Goal: Task Accomplishment & Management: Use online tool/utility

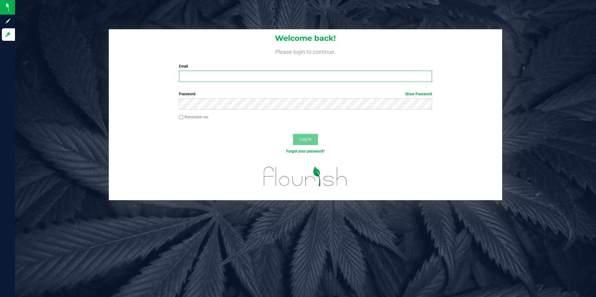
click at [250, 77] on input "Email" at bounding box center [305, 76] width 253 height 11
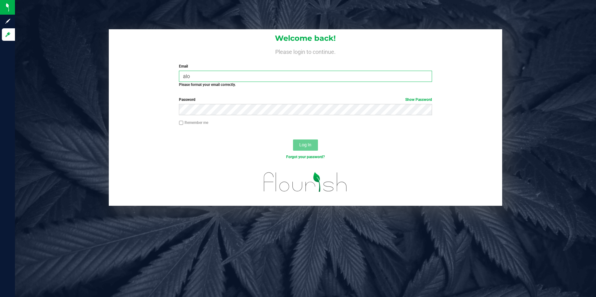
type input "[EMAIL_ADDRESS][DOMAIN_NAME]"
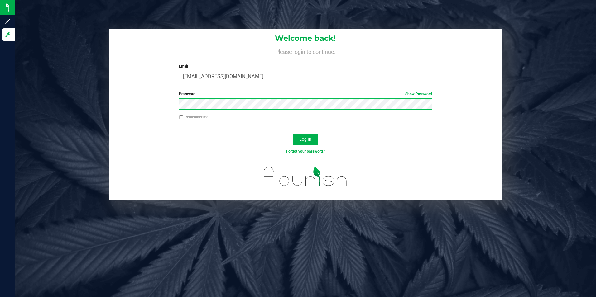
click at [293, 134] on button "Log In" at bounding box center [305, 139] width 25 height 11
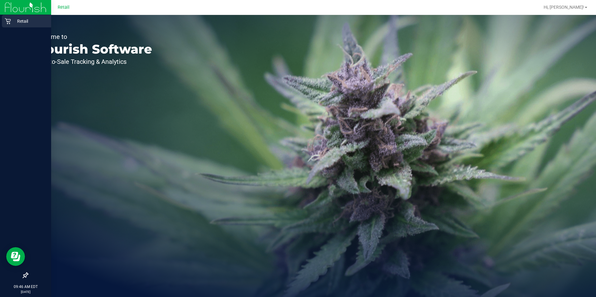
click at [8, 17] on div "Retail" at bounding box center [26, 21] width 49 height 12
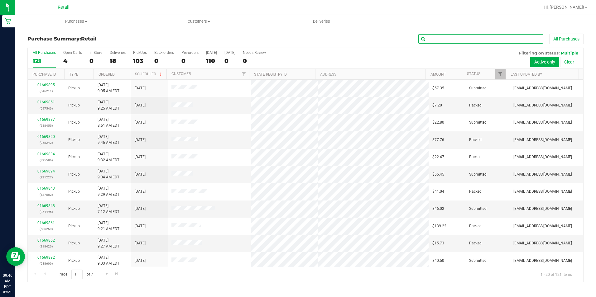
click at [490, 40] on input "text" at bounding box center [480, 38] width 125 height 9
click at [462, 38] on input "text" at bounding box center [480, 38] width 125 height 9
type input "470"
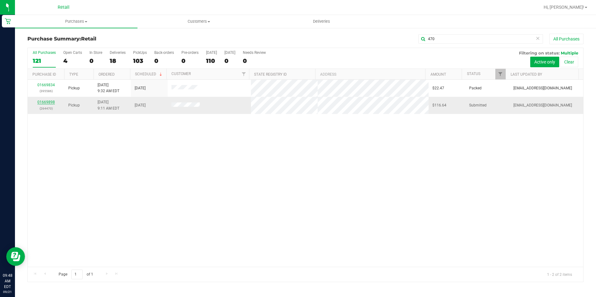
click at [49, 103] on link "01669898" at bounding box center [45, 102] width 17 height 4
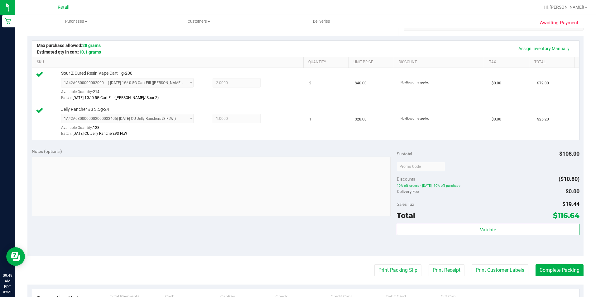
scroll to position [156, 0]
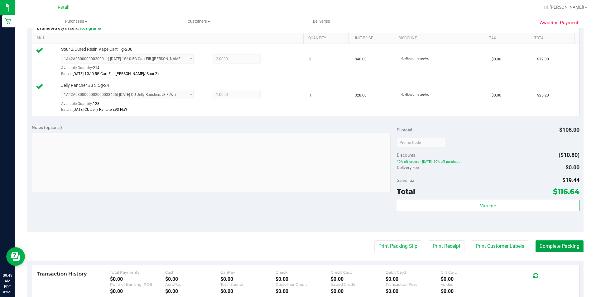
click at [570, 247] on button "Complete Packing" at bounding box center [559, 246] width 48 height 12
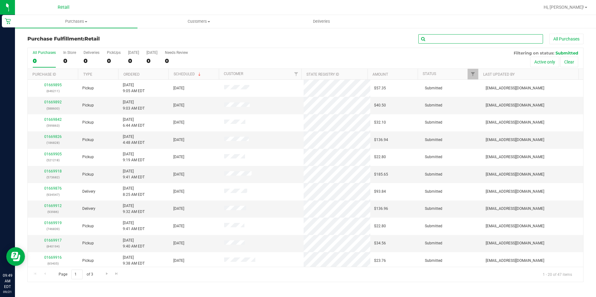
click at [437, 39] on input "text" at bounding box center [480, 38] width 125 height 9
type input "145"
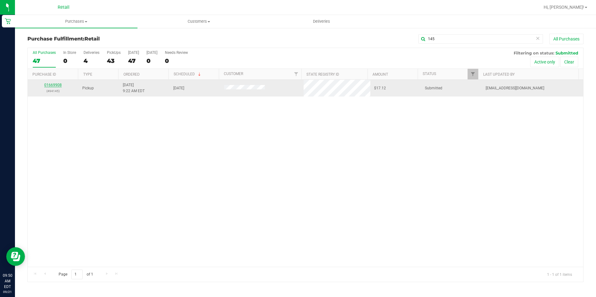
click at [50, 86] on link "01669908" at bounding box center [52, 85] width 17 height 4
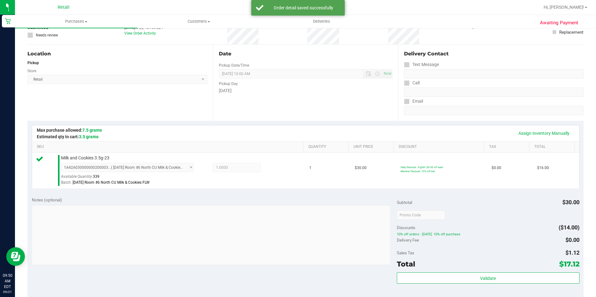
scroll to position [156, 0]
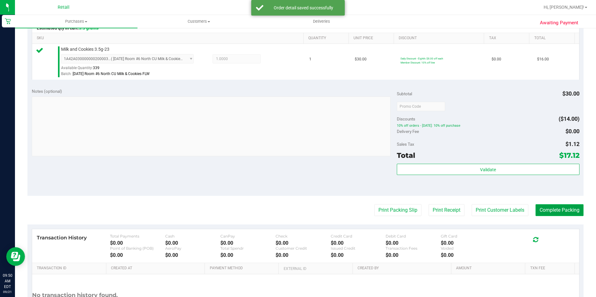
click at [554, 213] on button "Complete Packing" at bounding box center [559, 210] width 48 height 12
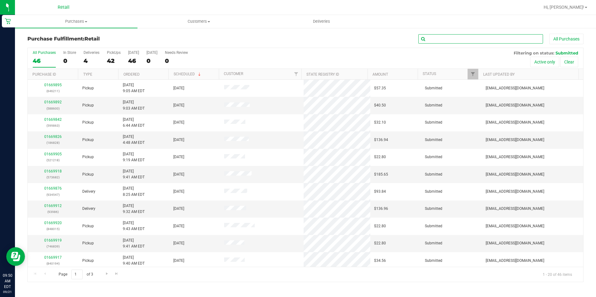
click at [471, 39] on input "text" at bounding box center [480, 38] width 125 height 9
type input "245"
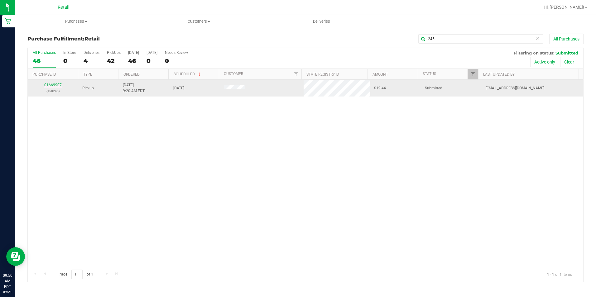
click at [54, 85] on link "01669907" at bounding box center [52, 85] width 17 height 4
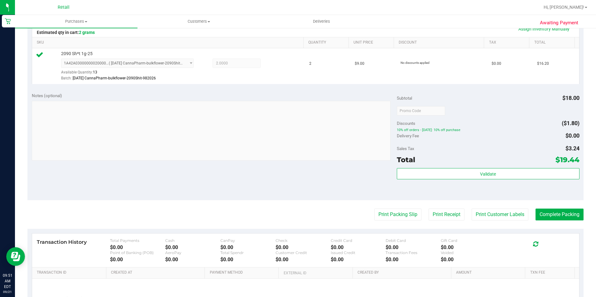
scroll to position [187, 0]
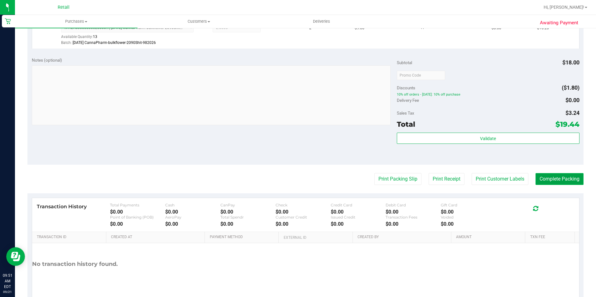
click at [535, 180] on button "Complete Packing" at bounding box center [559, 179] width 48 height 12
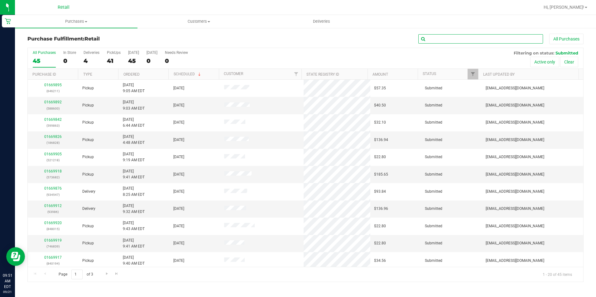
click at [465, 42] on input "text" at bounding box center [480, 38] width 125 height 9
type input "159"
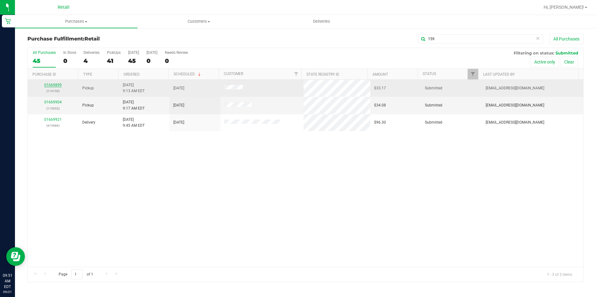
click at [54, 87] on link "01669899" at bounding box center [52, 85] width 17 height 4
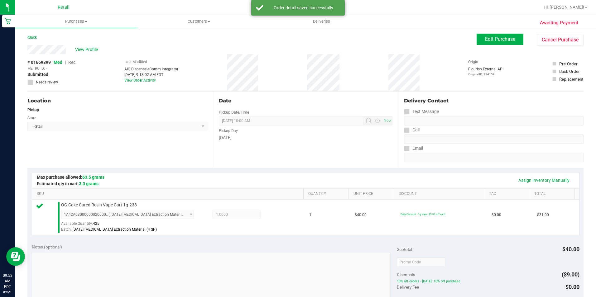
scroll to position [125, 0]
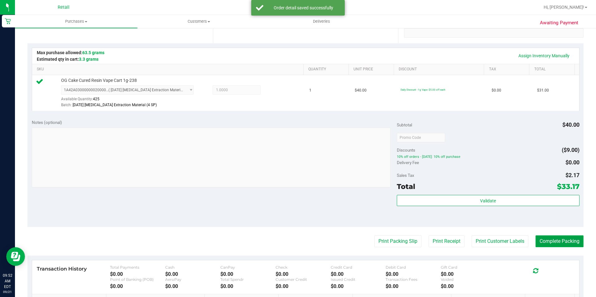
click at [549, 241] on button "Complete Packing" at bounding box center [559, 242] width 48 height 12
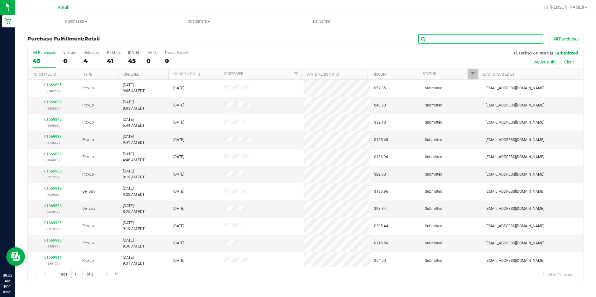
click at [469, 37] on input "text" at bounding box center [480, 38] width 125 height 9
type input "600"
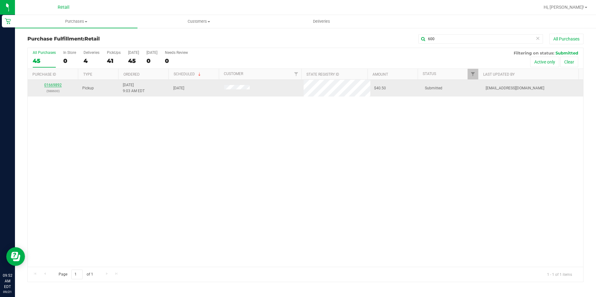
click at [47, 83] on link "01669892" at bounding box center [52, 85] width 17 height 4
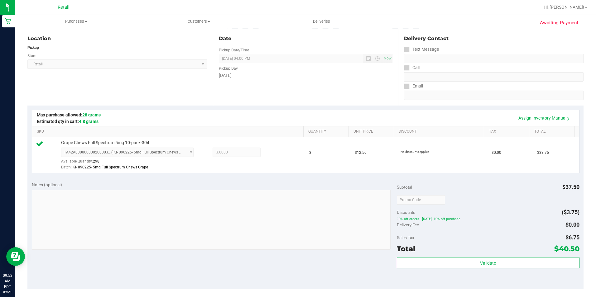
scroll to position [187, 0]
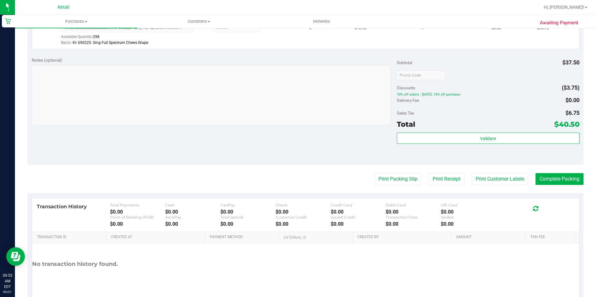
click at [563, 173] on purchase-details "Back Edit Purchase Cancel Purchase View Profile # 01669892 Med | Rec METRC ID: …" at bounding box center [305, 78] width 556 height 463
click at [561, 179] on button "Complete Packing" at bounding box center [559, 179] width 48 height 12
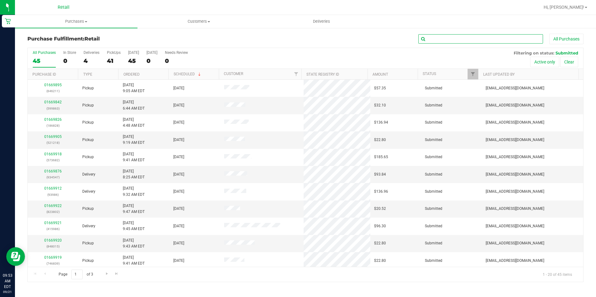
click at [436, 41] on input "text" at bounding box center [480, 38] width 125 height 9
type input "849"
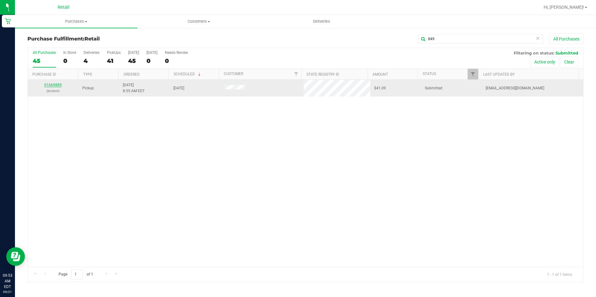
click at [55, 83] on link "01669889" at bounding box center [52, 85] width 17 height 4
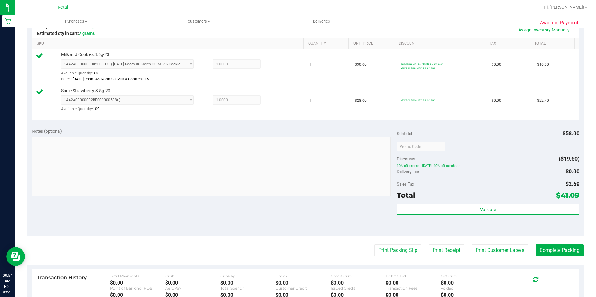
scroll to position [156, 0]
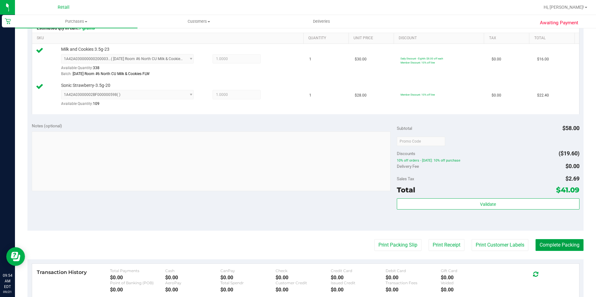
click at [543, 241] on button "Complete Packing" at bounding box center [559, 245] width 48 height 12
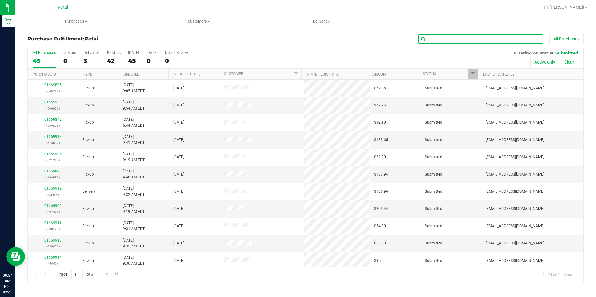
click at [450, 43] on input "text" at bounding box center [480, 38] width 125 height 9
type input "878"
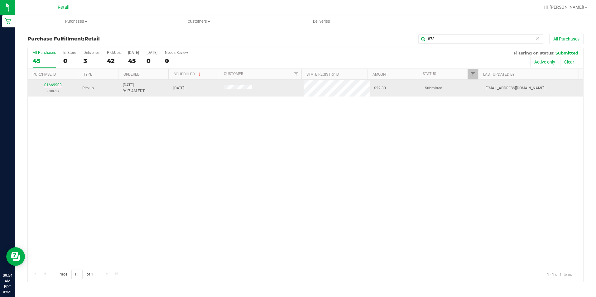
click at [49, 84] on link "01669903" at bounding box center [52, 85] width 17 height 4
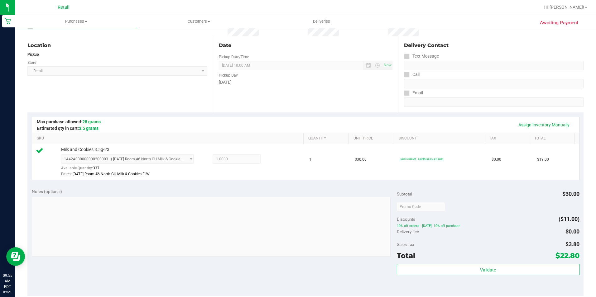
scroll to position [156, 0]
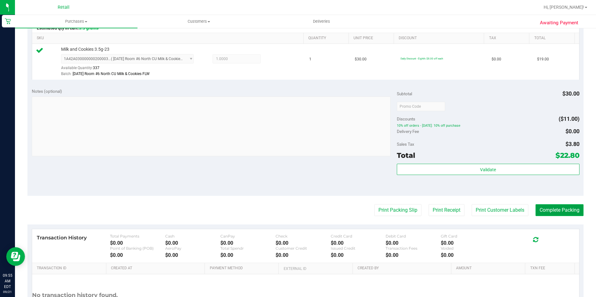
click at [569, 214] on button "Complete Packing" at bounding box center [559, 210] width 48 height 12
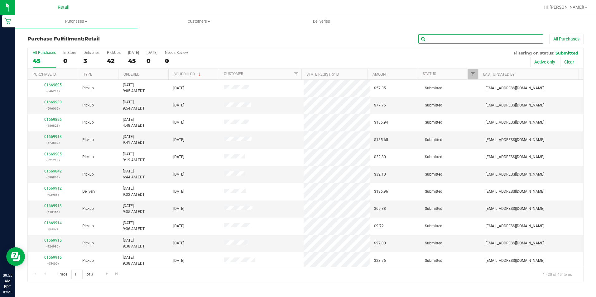
click at [460, 39] on input "text" at bounding box center [480, 38] width 125 height 9
type input "066"
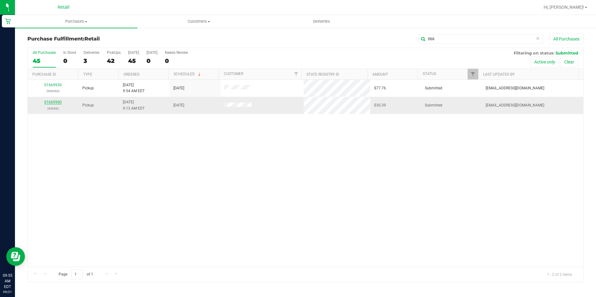
click at [50, 102] on link "01669900" at bounding box center [52, 102] width 17 height 4
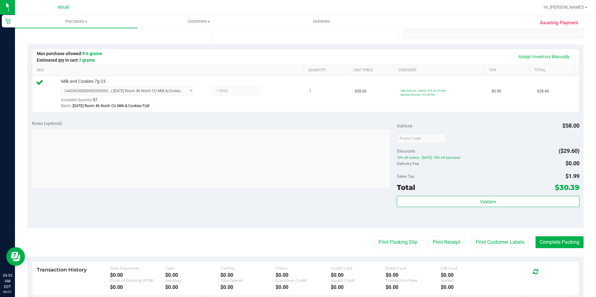
scroll to position [212, 0]
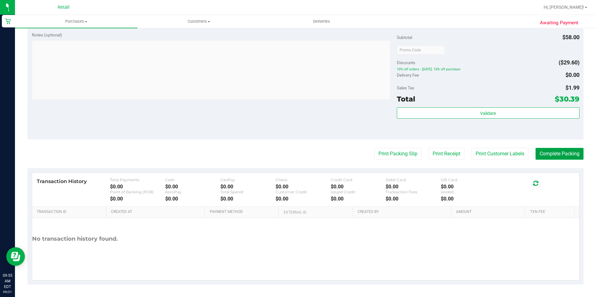
click at [573, 157] on button "Complete Packing" at bounding box center [559, 154] width 48 height 12
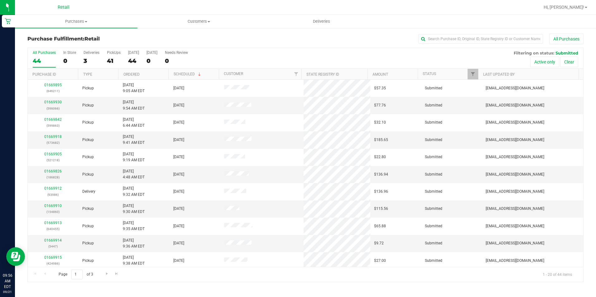
click at [462, 32] on div "Purchase Fulfillment: Retail All Purchases All Purchases 44 In Store 0 Deliveri…" at bounding box center [305, 157] width 581 height 261
click at [462, 39] on input "text" at bounding box center [480, 38] width 125 height 9
type input "327"
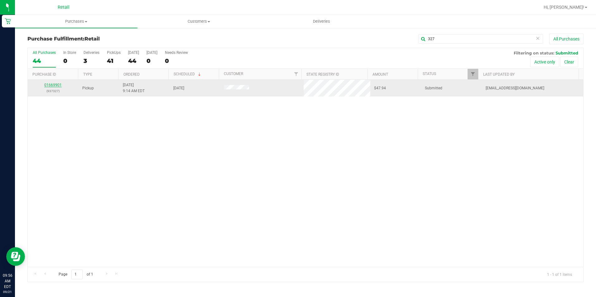
click at [55, 83] on link "01669901" at bounding box center [52, 85] width 17 height 4
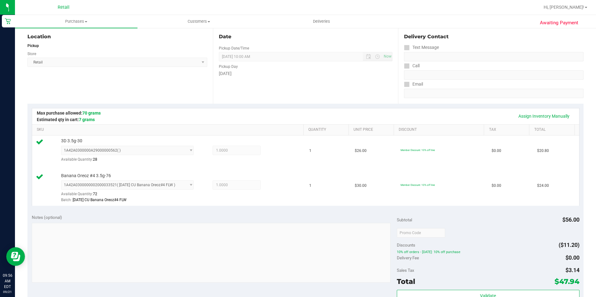
scroll to position [125, 0]
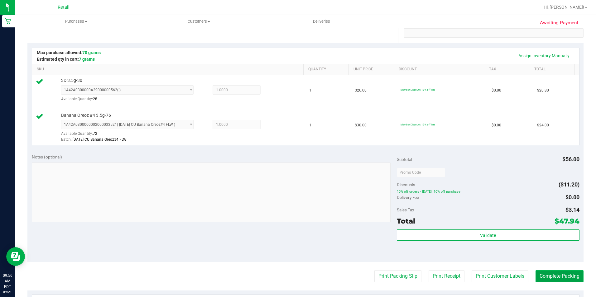
click at [542, 274] on button "Complete Packing" at bounding box center [559, 276] width 48 height 12
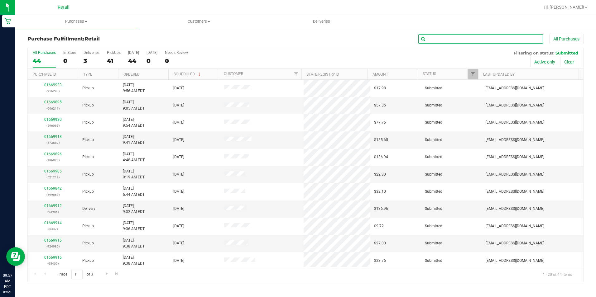
click at [431, 39] on input "text" at bounding box center [480, 38] width 125 height 9
type input "952"
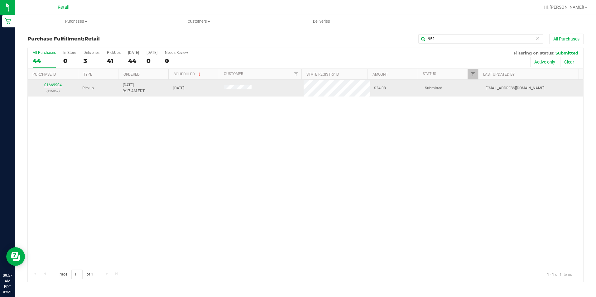
click at [47, 84] on link "01669904" at bounding box center [52, 85] width 17 height 4
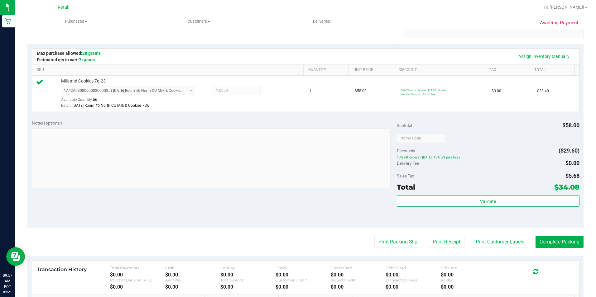
scroll to position [187, 0]
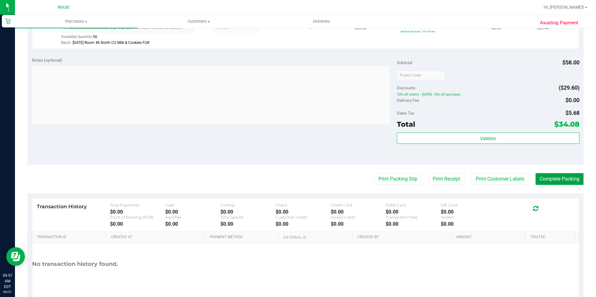
click at [555, 179] on button "Complete Packing" at bounding box center [559, 179] width 48 height 12
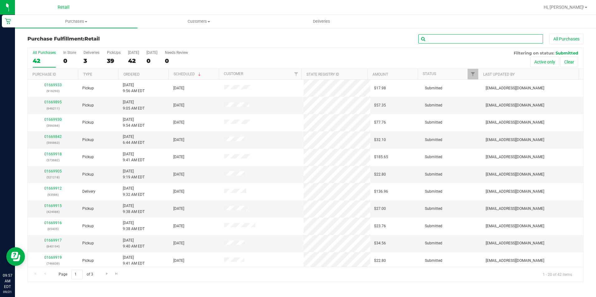
click at [469, 43] on input "text" at bounding box center [480, 38] width 125 height 9
type input "306"
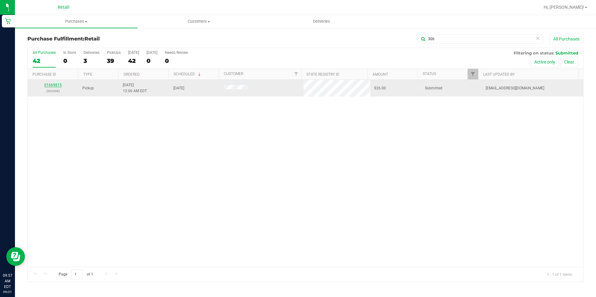
click at [57, 86] on link "01669815" at bounding box center [52, 85] width 17 height 4
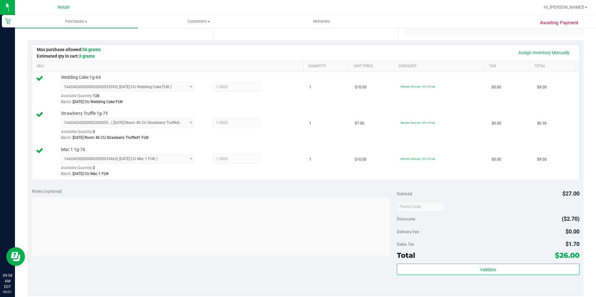
scroll to position [187, 0]
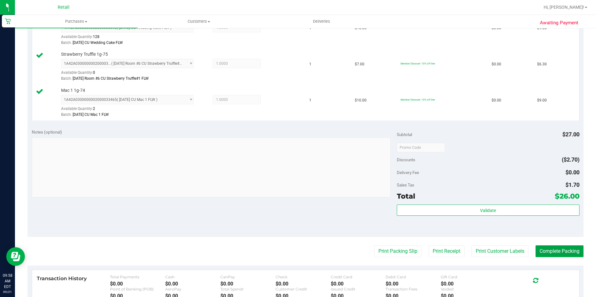
click at [551, 248] on button "Complete Packing" at bounding box center [559, 251] width 48 height 12
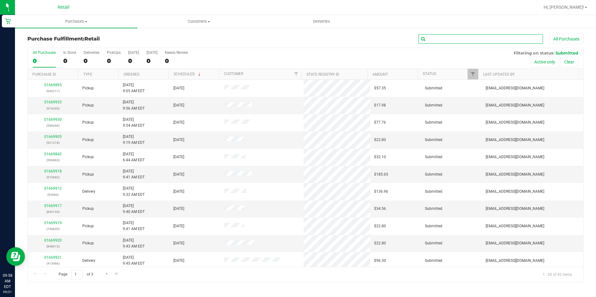
click at [488, 37] on input "text" at bounding box center [480, 38] width 125 height 9
type input "174"
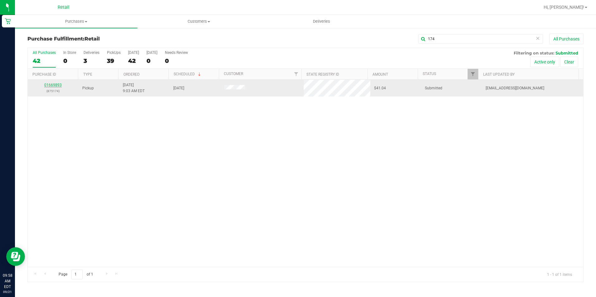
click at [58, 84] on link "01669893" at bounding box center [52, 85] width 17 height 4
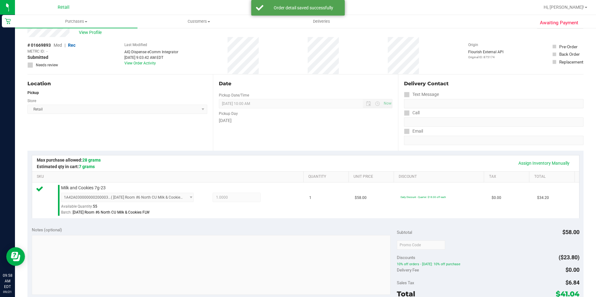
scroll to position [156, 0]
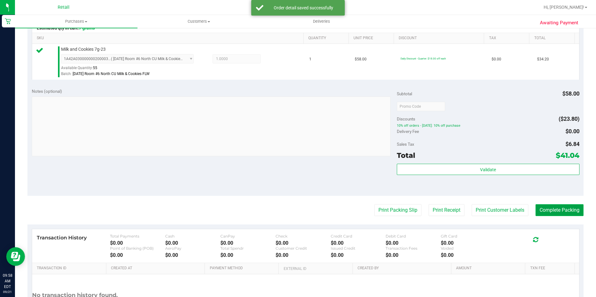
click at [550, 215] on button "Complete Packing" at bounding box center [559, 210] width 48 height 12
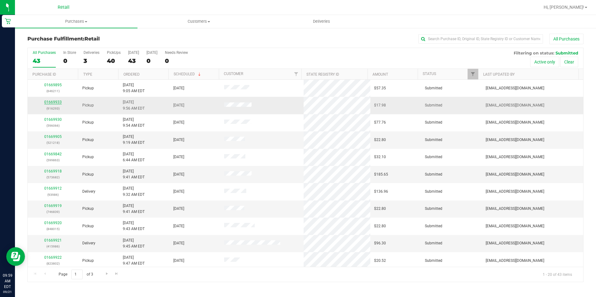
click at [56, 101] on link "01669933" at bounding box center [52, 102] width 17 height 4
click at [423, 40] on input "text" at bounding box center [480, 38] width 125 height 9
type input "148"
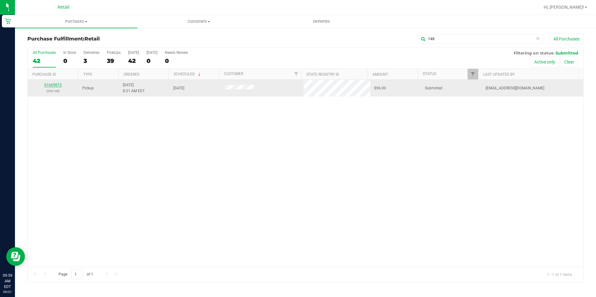
click at [58, 83] on link "01669873" at bounding box center [52, 85] width 17 height 4
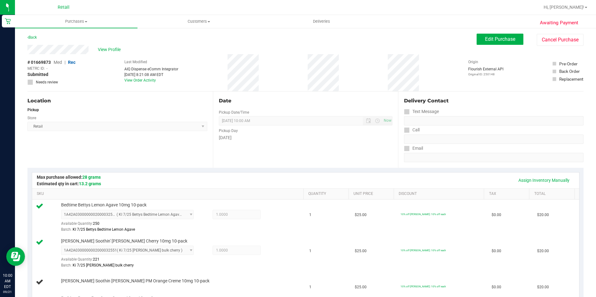
scroll to position [62, 0]
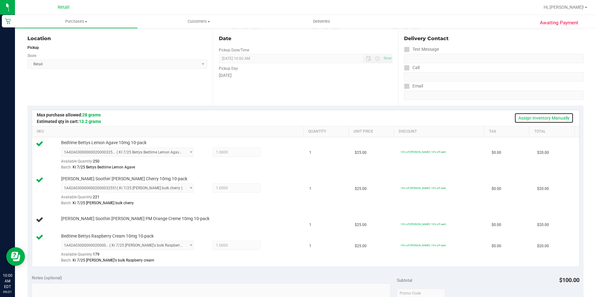
click at [543, 115] on link "Assign Inventory Manually" at bounding box center [543, 118] width 59 height 11
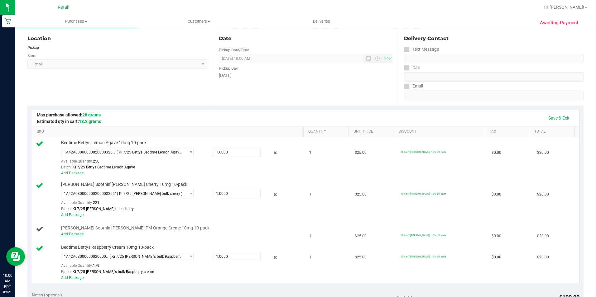
click at [74, 234] on link "Add Package" at bounding box center [72, 234] width 22 height 4
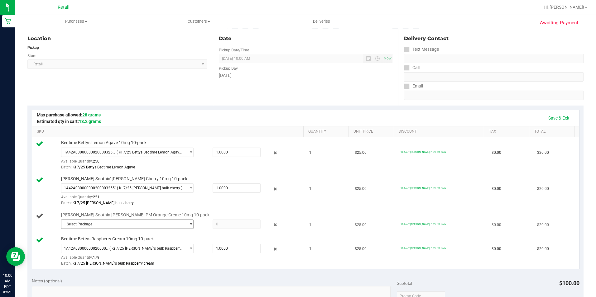
click at [188, 225] on span "select" at bounding box center [190, 224] width 5 height 5
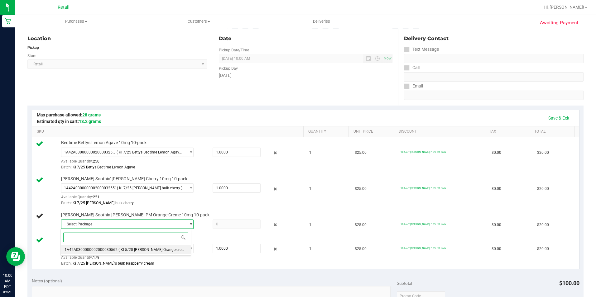
click at [107, 251] on span "1A42A0300000002000030562" at bounding box center [90, 250] width 53 height 4
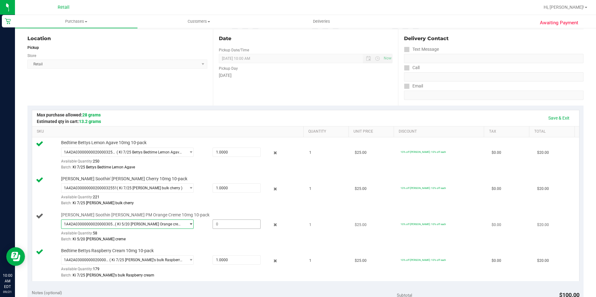
click at [219, 224] on span at bounding box center [236, 224] width 48 height 9
type input "1"
type input "1.0000"
click at [555, 117] on link "Save & Exit" at bounding box center [558, 118] width 29 height 11
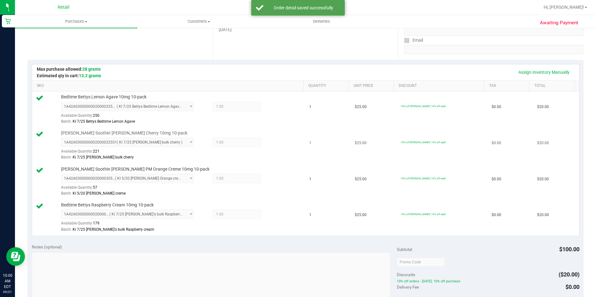
scroll to position [187, 0]
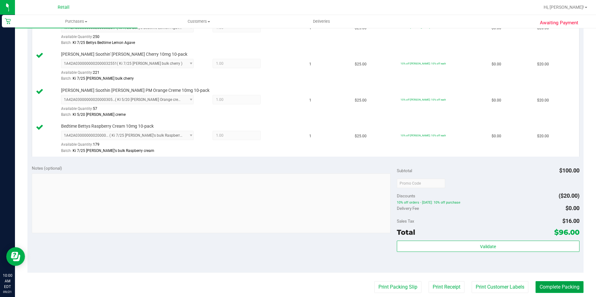
click at [561, 289] on button "Complete Packing" at bounding box center [559, 287] width 48 height 12
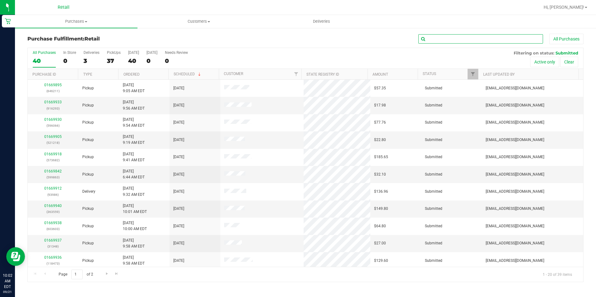
click at [476, 37] on input "text" at bounding box center [480, 38] width 125 height 9
type input "447"
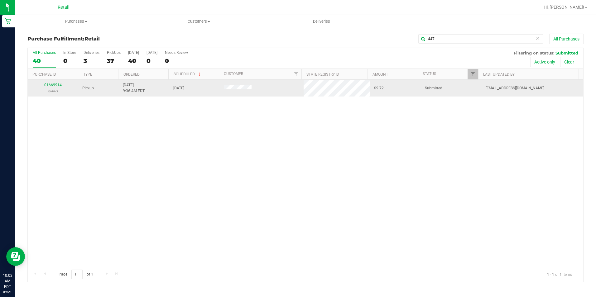
click at [58, 84] on link "01669914" at bounding box center [52, 85] width 17 height 4
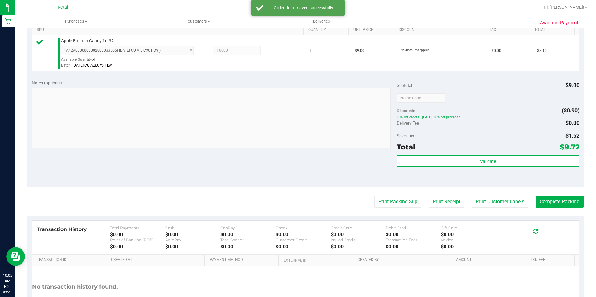
scroll to position [212, 0]
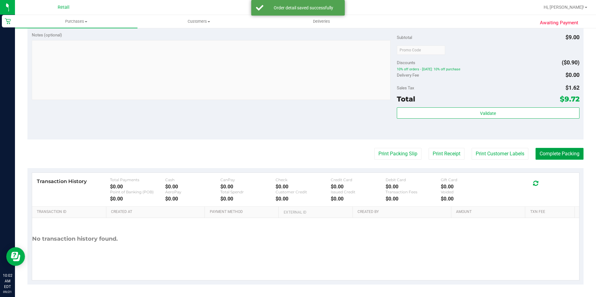
click at [566, 157] on button "Complete Packing" at bounding box center [559, 154] width 48 height 12
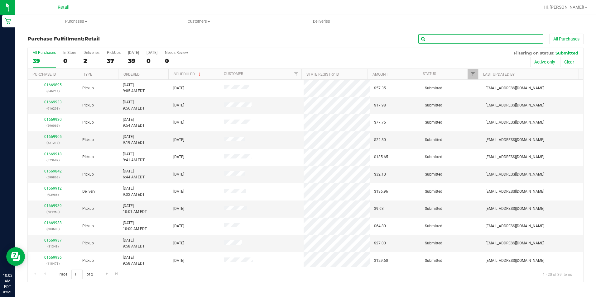
click at [459, 38] on input "text" at bounding box center [480, 38] width 125 height 9
type input "455"
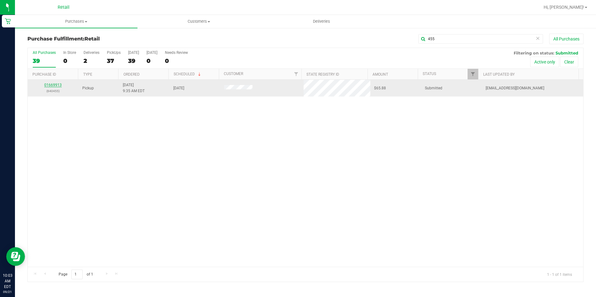
click at [54, 85] on link "01669913" at bounding box center [52, 85] width 17 height 4
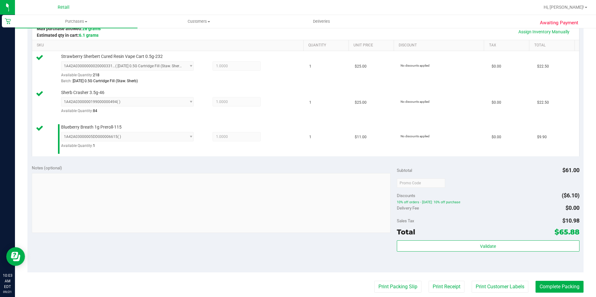
scroll to position [187, 0]
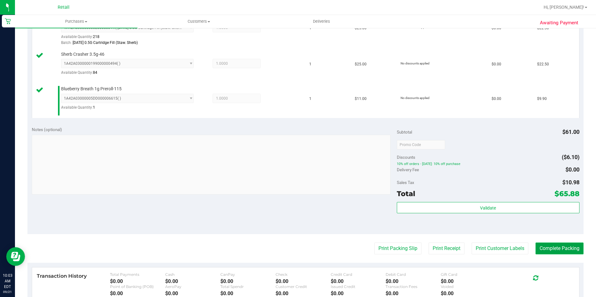
click at [555, 251] on button "Complete Packing" at bounding box center [559, 249] width 48 height 12
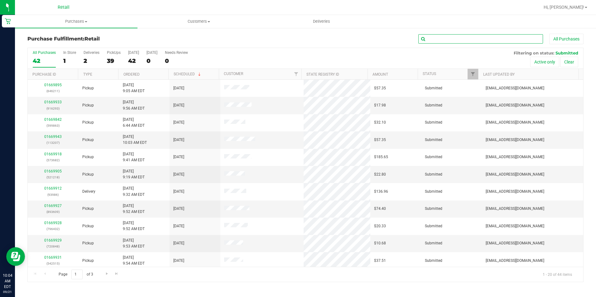
click at [431, 40] on input "text" at bounding box center [480, 38] width 125 height 9
type input "276"
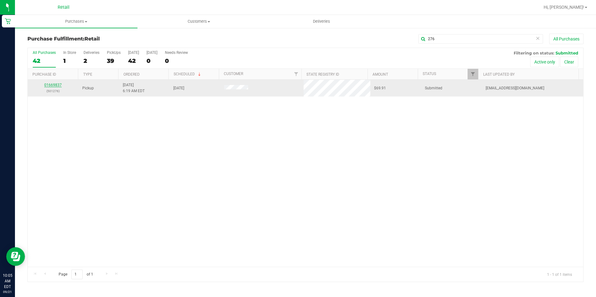
click at [57, 85] on link "01669837" at bounding box center [52, 85] width 17 height 4
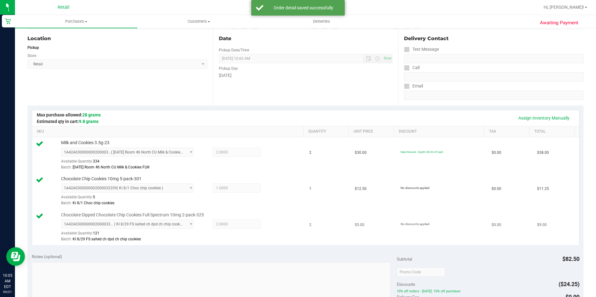
scroll to position [156, 0]
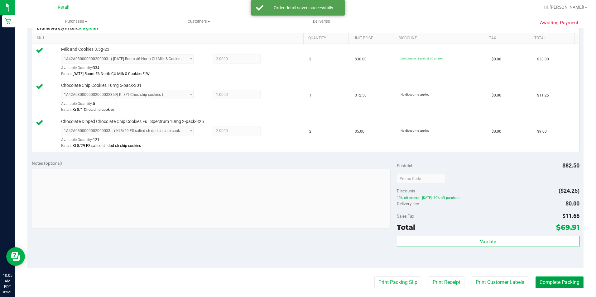
click at [557, 287] on button "Complete Packing" at bounding box center [559, 283] width 48 height 12
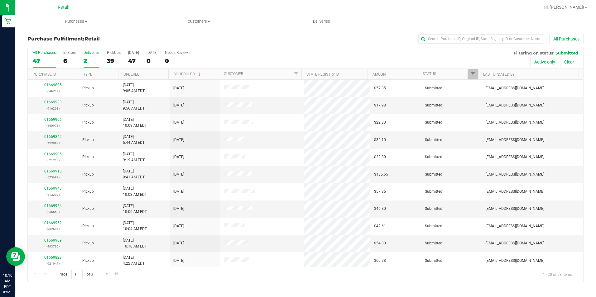
click at [93, 60] on div "2" at bounding box center [91, 60] width 16 height 7
click at [0, 0] on input "Deliveries 2" at bounding box center [0, 0] width 0 height 0
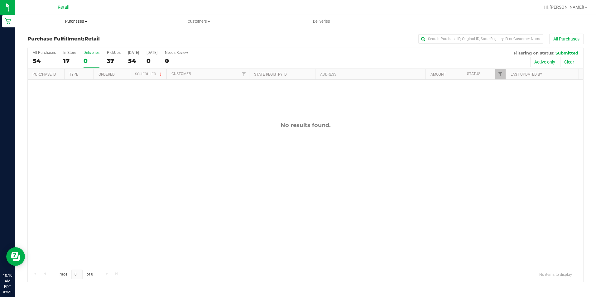
click at [74, 17] on uib-tab-heading "Purchases Summary of purchases Fulfillment All purchases" at bounding box center [76, 21] width 122 height 13
click at [75, 46] on li "Fulfillment" at bounding box center [76, 44] width 122 height 7
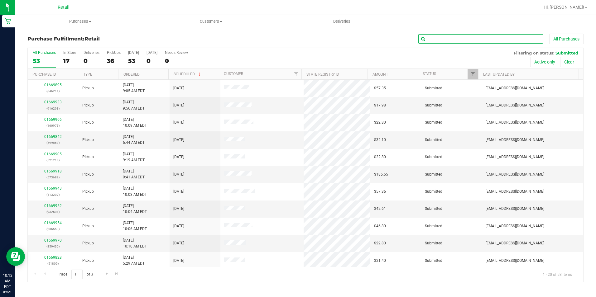
click at [456, 37] on input "text" at bounding box center [480, 38] width 125 height 9
